Goal: Find specific page/section: Find specific page/section

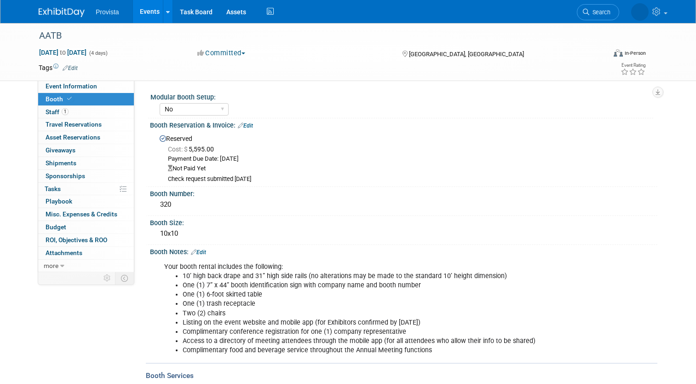
select select "No"
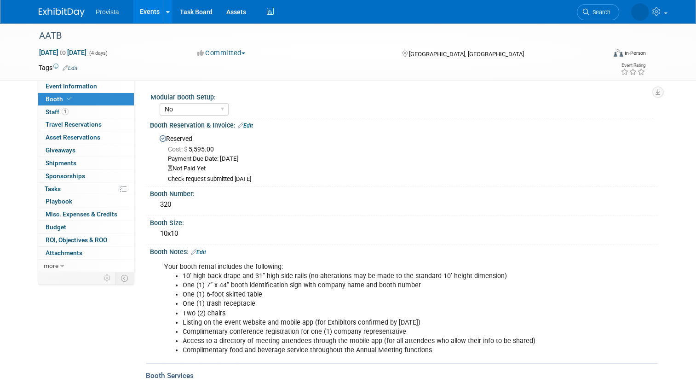
click at [9, 142] on div "AATB Oct 12, 2025 to Oct 15, 2025 (4 days) Oct 12, 2025 to Oct 15, 2025 Committ…" at bounding box center [348, 227] width 696 height 408
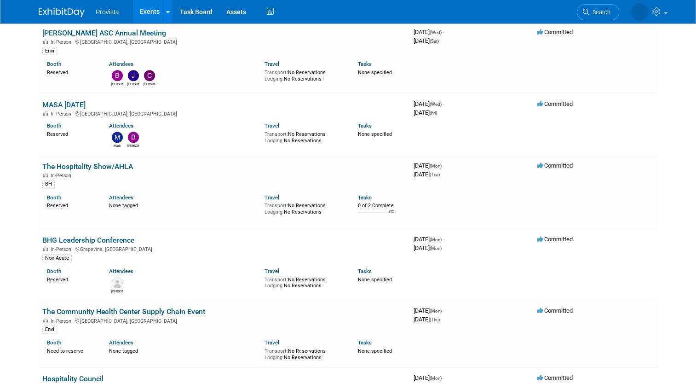
scroll to position [630, 0]
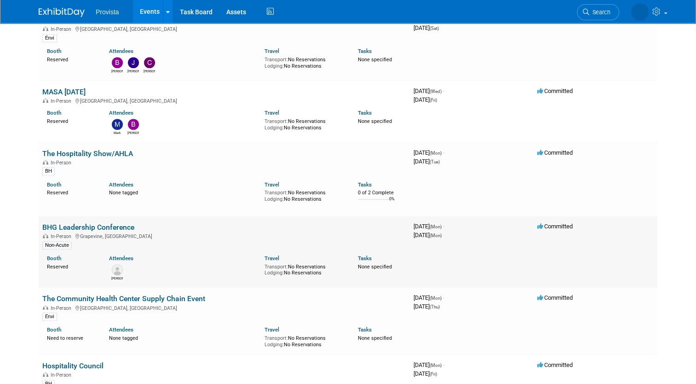
click at [76, 223] on link "BHG Leadership Conference" at bounding box center [88, 227] width 92 height 9
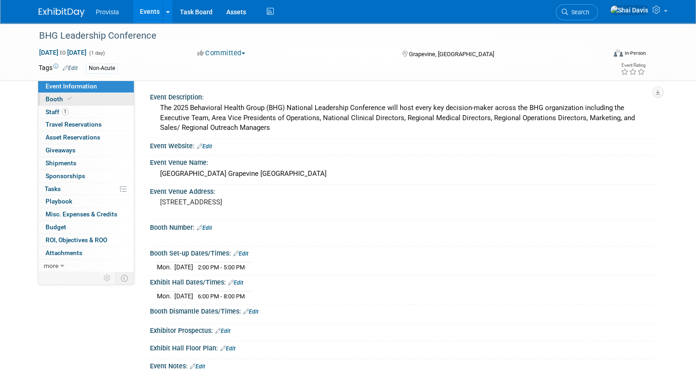
click at [76, 104] on link "Booth" at bounding box center [86, 99] width 96 height 12
select select "No"
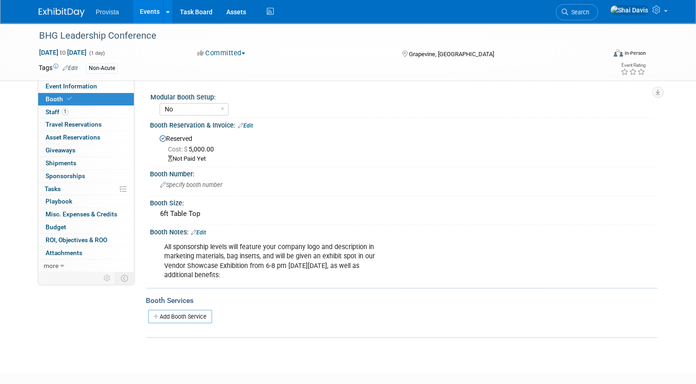
click at [133, 10] on link "Events" at bounding box center [150, 11] width 34 height 23
